Goal: Transaction & Acquisition: Purchase product/service

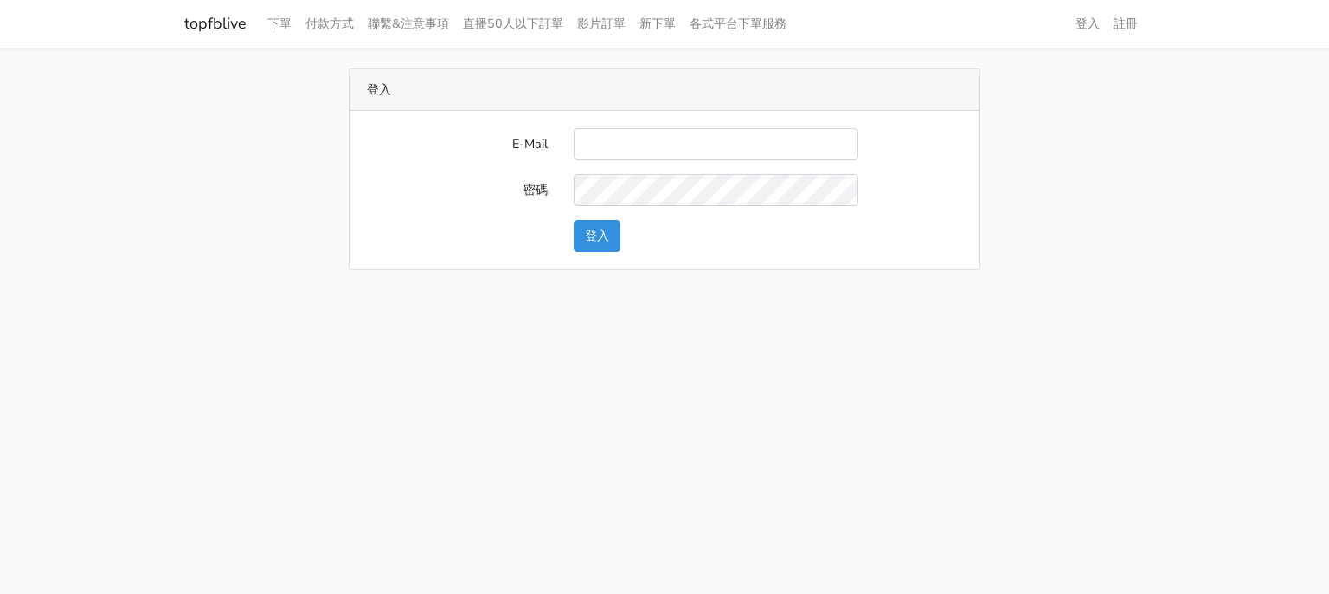
type input "[EMAIL_ADDRESS][DOMAIN_NAME]"
click at [571, 224] on div "登入" at bounding box center [768, 236] width 415 height 32
click at [577, 230] on button "登入" at bounding box center [597, 236] width 47 height 32
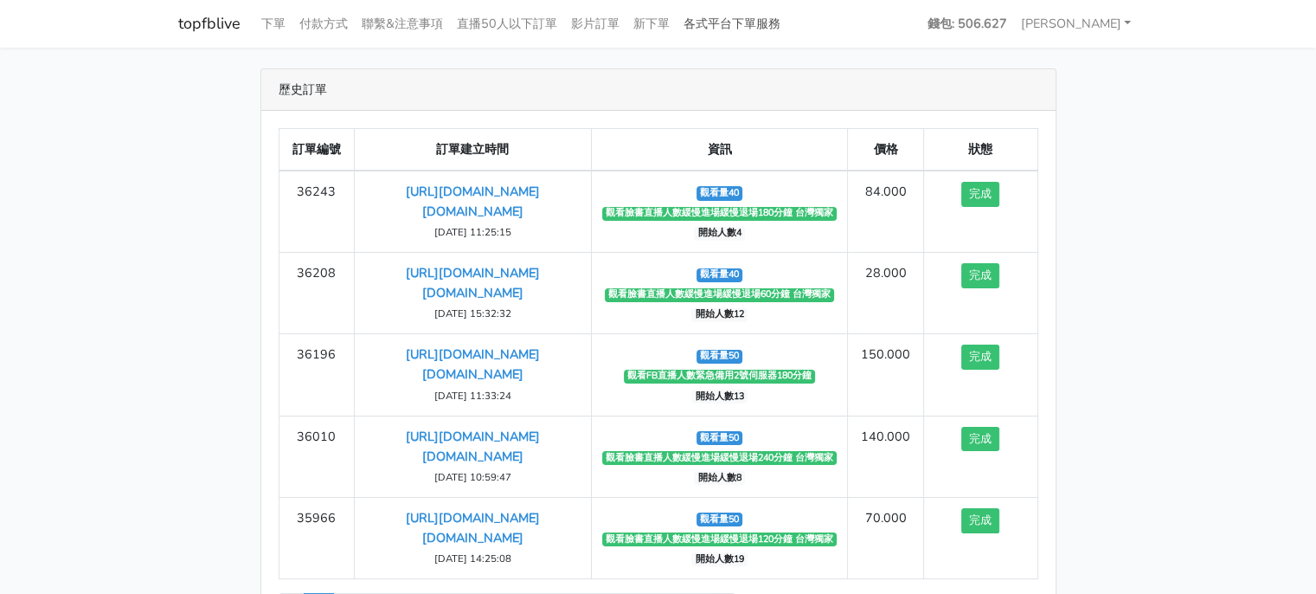
click at [727, 21] on link "各式平台下單服務" at bounding box center [732, 24] width 111 height 34
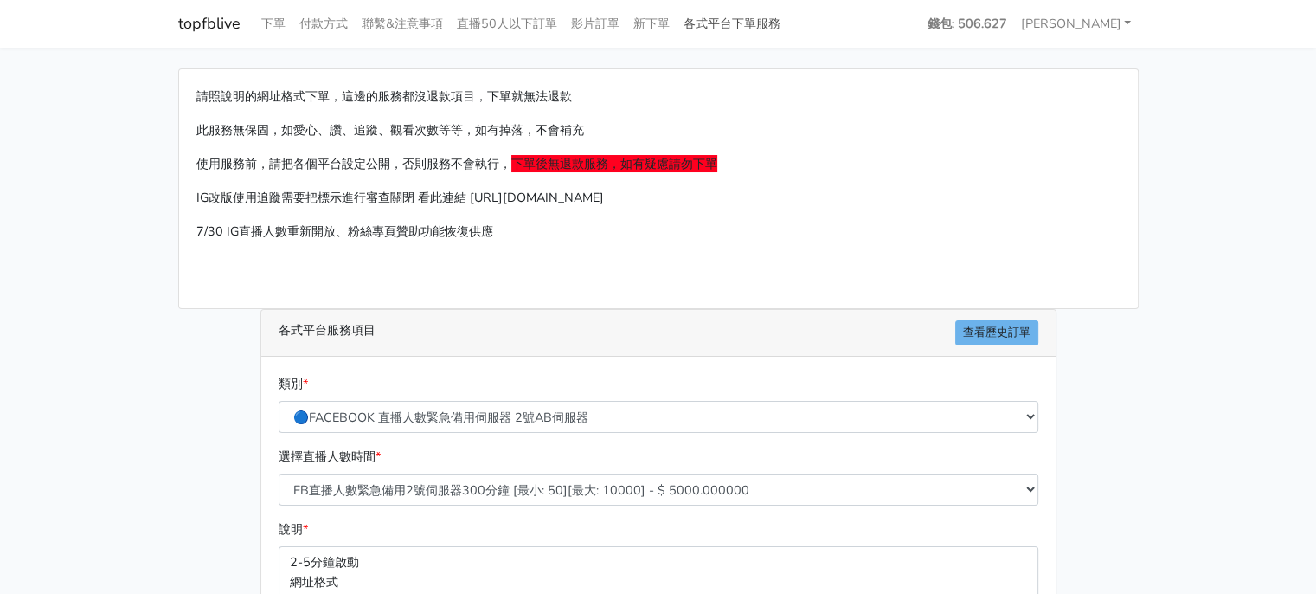
click at [728, 25] on link "各式平台下單服務" at bounding box center [732, 24] width 111 height 34
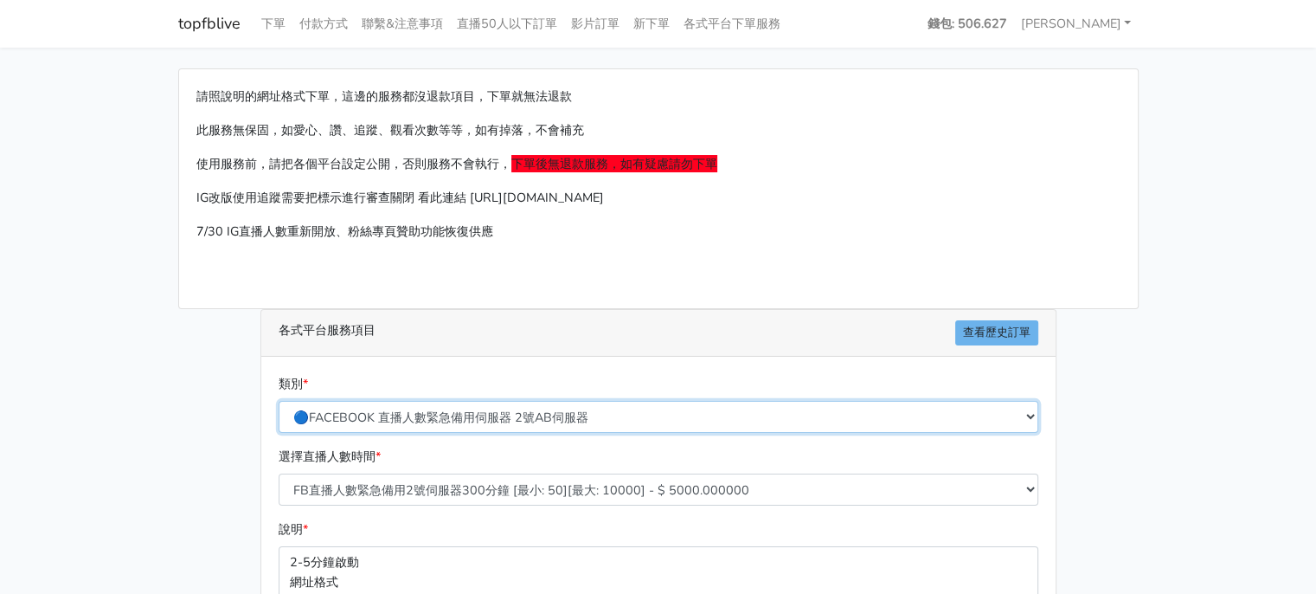
click at [533, 417] on select "🔵FACEBOOK 直播人數緊急備用伺服器 2號AB伺服器 🔵FACEBOOK 網軍專用貼文留言 安全保密 🔵9/30 FACEBOOK 直播人數緩慢進場緩慢…" at bounding box center [659, 417] width 760 height 32
select select "🔵9/30 FACEBOOK 直播人數緩慢進場緩慢退場 台灣獨家"
click at [279, 401] on select "🔵FACEBOOK 直播人數緊急備用伺服器 2號AB伺服器 🔵FACEBOOK 網軍專用貼文留言 安全保密 🔵9/30 FACEBOOK 直播人數緩慢進場緩慢…" at bounding box center [659, 417] width 760 height 32
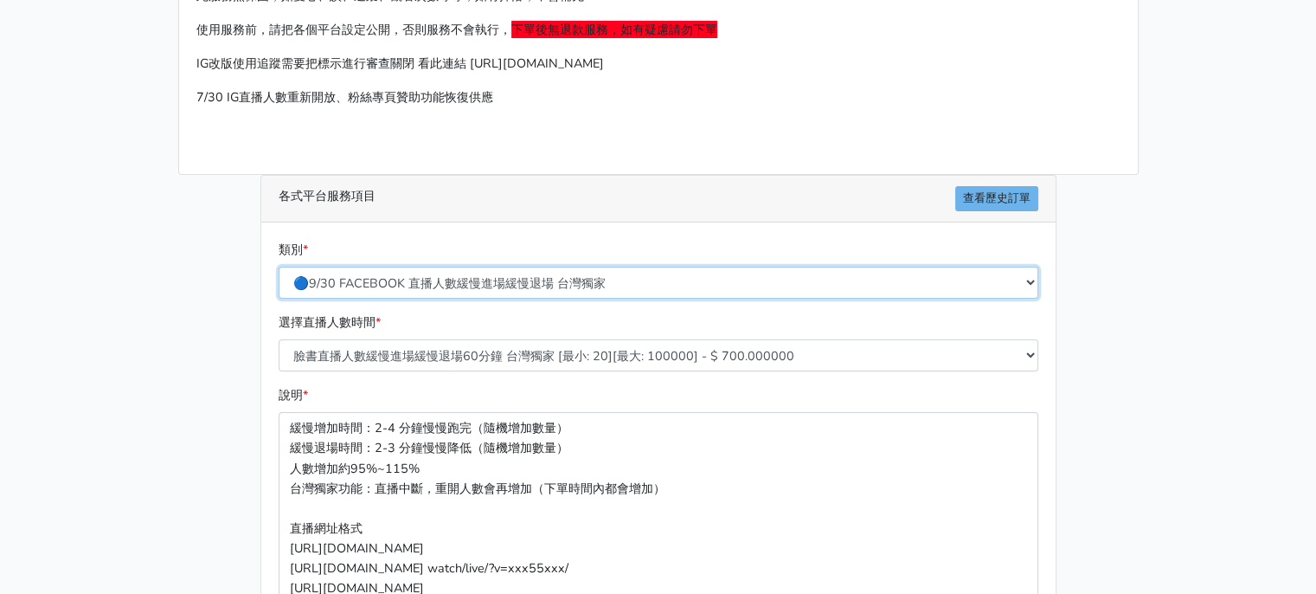
scroll to position [173, 0]
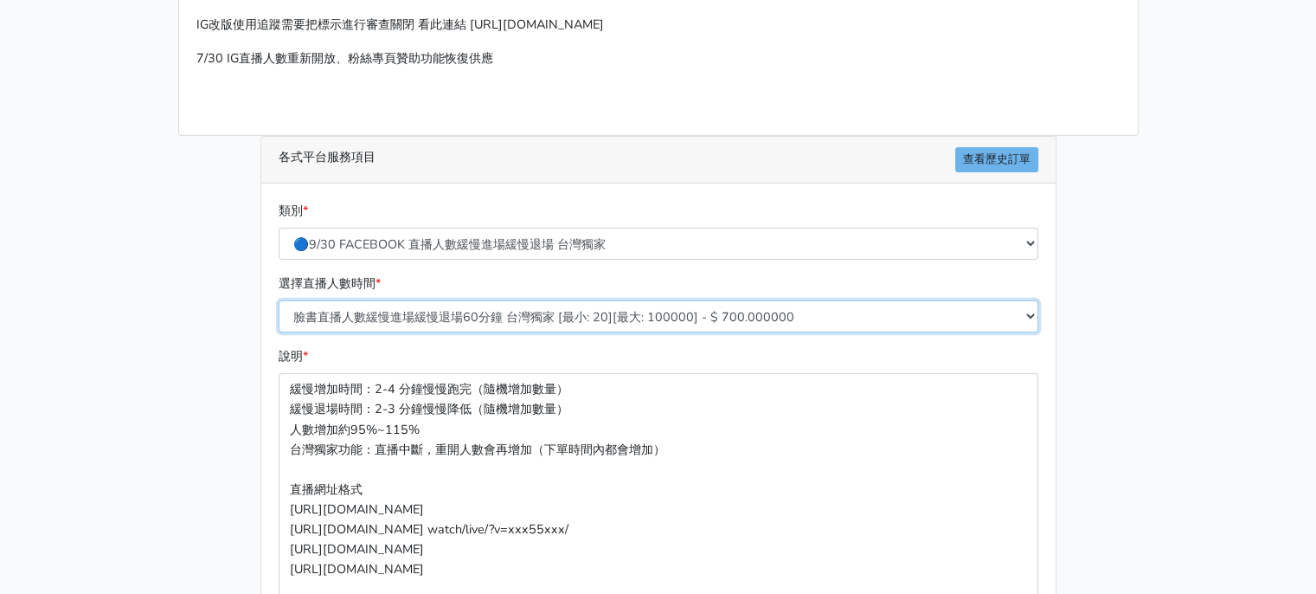
click at [467, 319] on select "臉書直播人數緩慢進場緩慢退場60分鐘 台灣獨家 [最小: 20][最大: 100000] - $ 700.000000 臉書直播人數緩慢進場緩慢退場120分鐘…" at bounding box center [659, 316] width 760 height 32
select select "558"
click at [279, 300] on select "臉書直播人數緩慢進場緩慢退場60分鐘 台灣獨家 [最小: 20][最大: 100000] - $ 700.000000 臉書直播人數緩慢進場緩慢退場120分鐘…" at bounding box center [659, 316] width 760 height 32
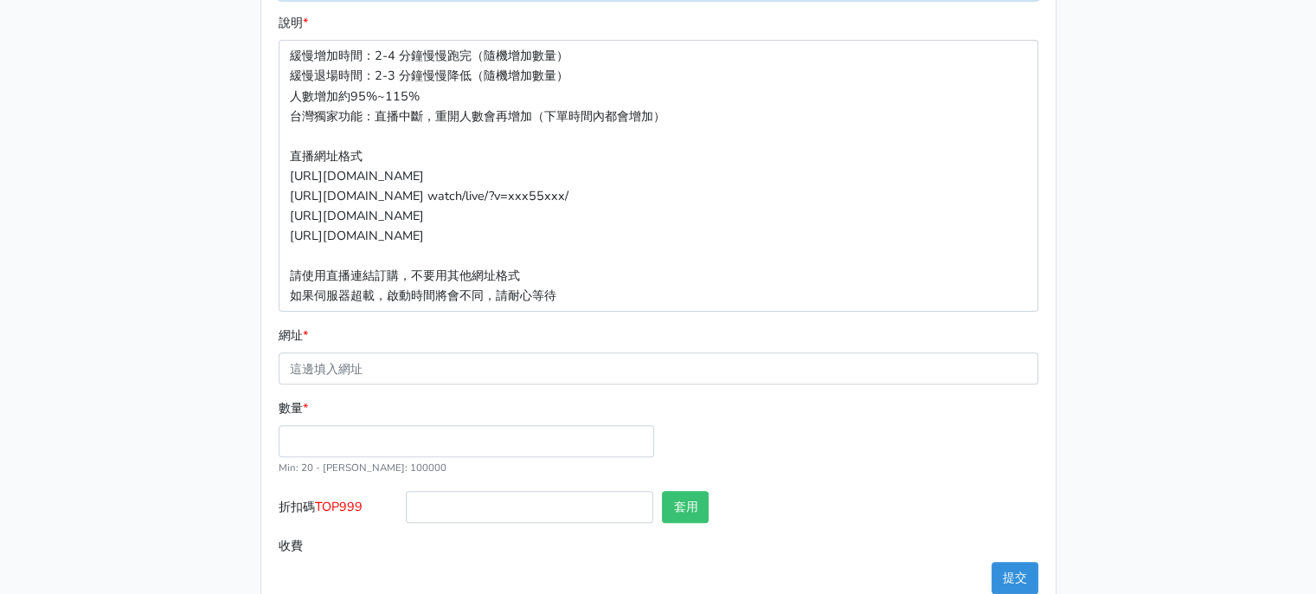
scroll to position [519, 0]
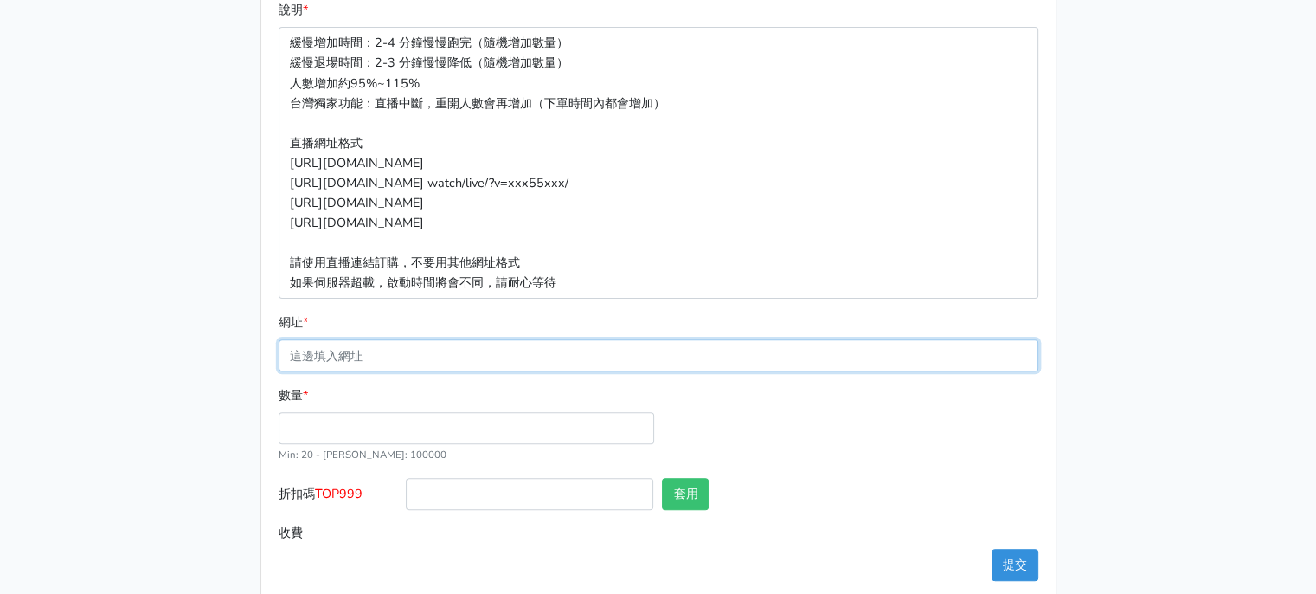
paste input "https://www.facebook.com/largesize.com.tw/videos/1138237511735129"
type input "https://www.facebook.com/largesize.com.tw/videos/1138237511735129"
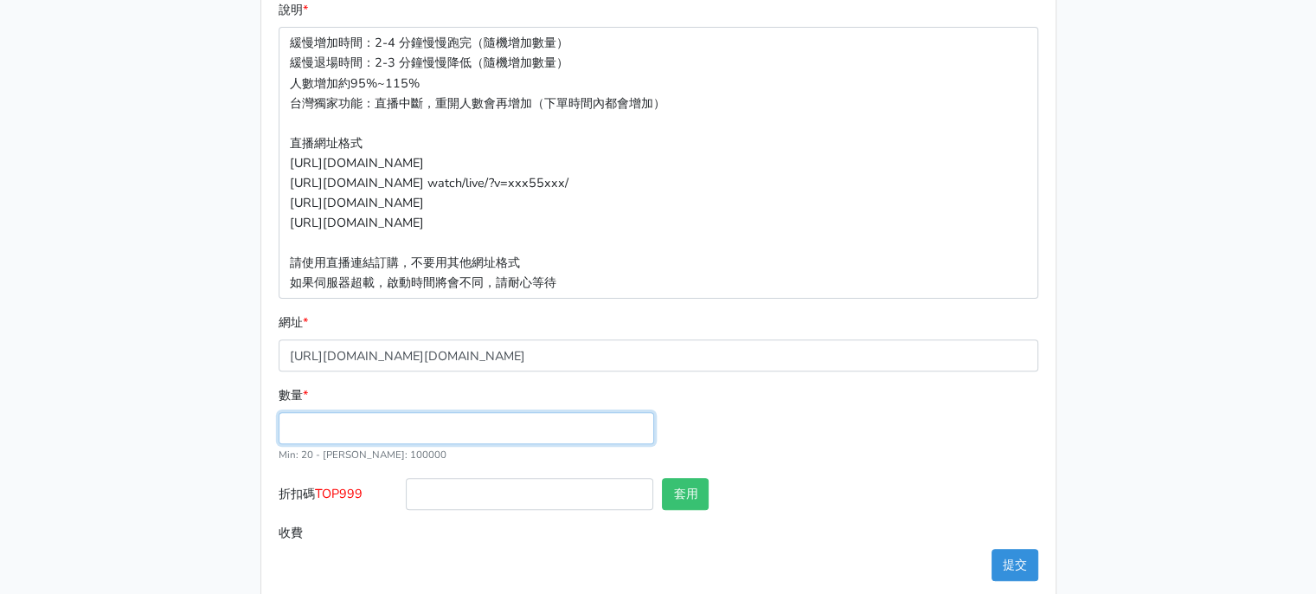
click at [395, 418] on input "數量 *" at bounding box center [467, 428] width 376 height 32
type input "40"
type input "84.000"
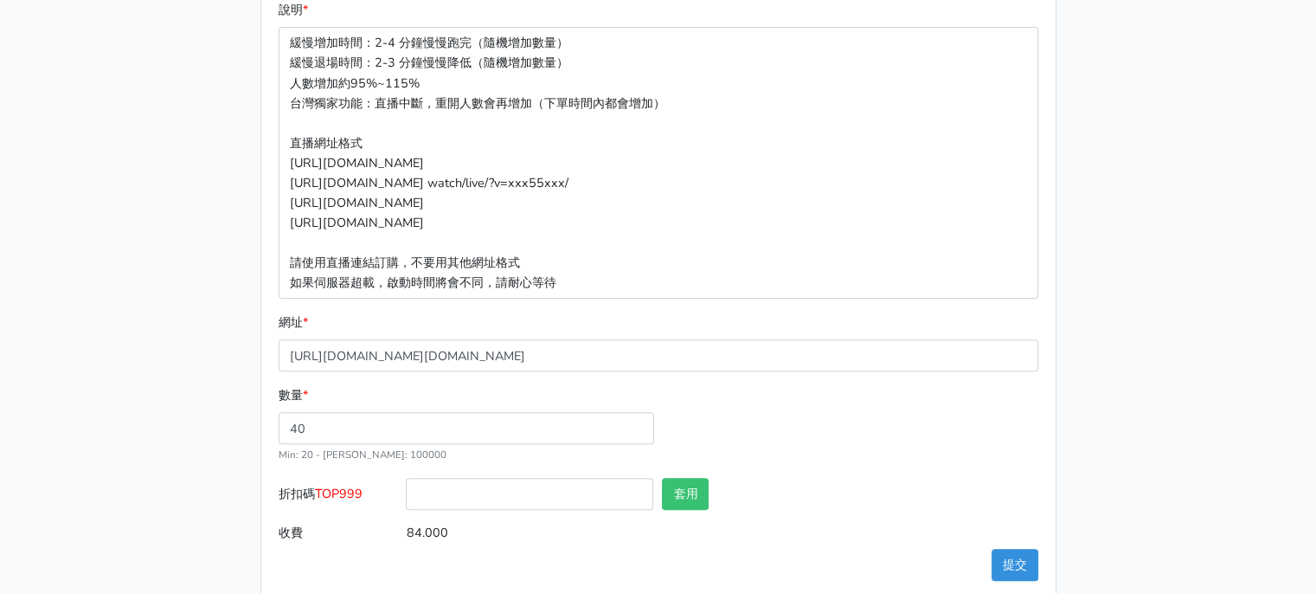
click at [751, 439] on div "數量 * 40 Min: 20 - Max: 100000" at bounding box center [658, 431] width 769 height 93
click at [1028, 566] on button "提交" at bounding box center [1015, 565] width 47 height 32
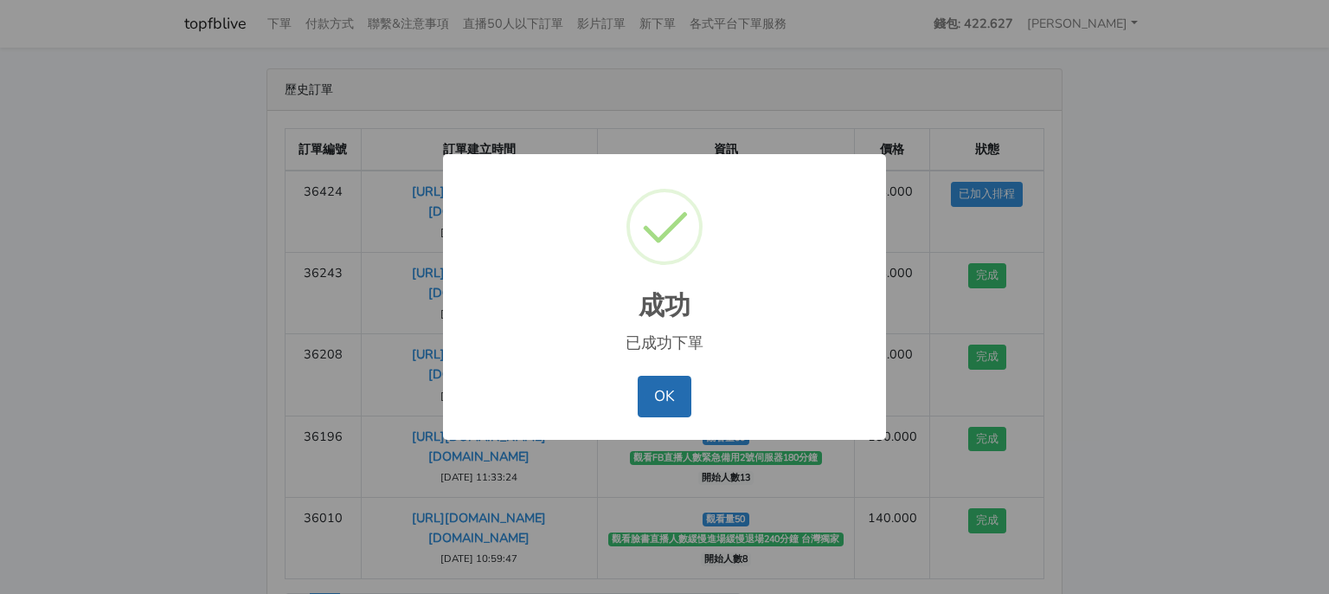
click at [670, 396] on button "OK" at bounding box center [664, 397] width 53 height 42
